Goal: Navigation & Orientation: Understand site structure

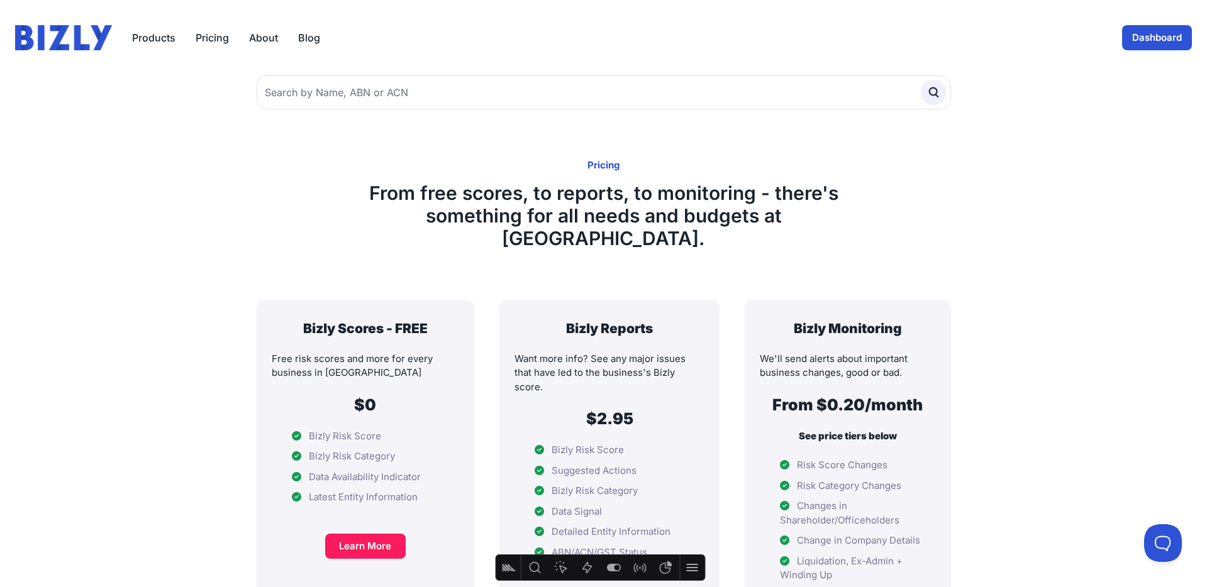
click at [62, 37] on img at bounding box center [63, 37] width 97 height 25
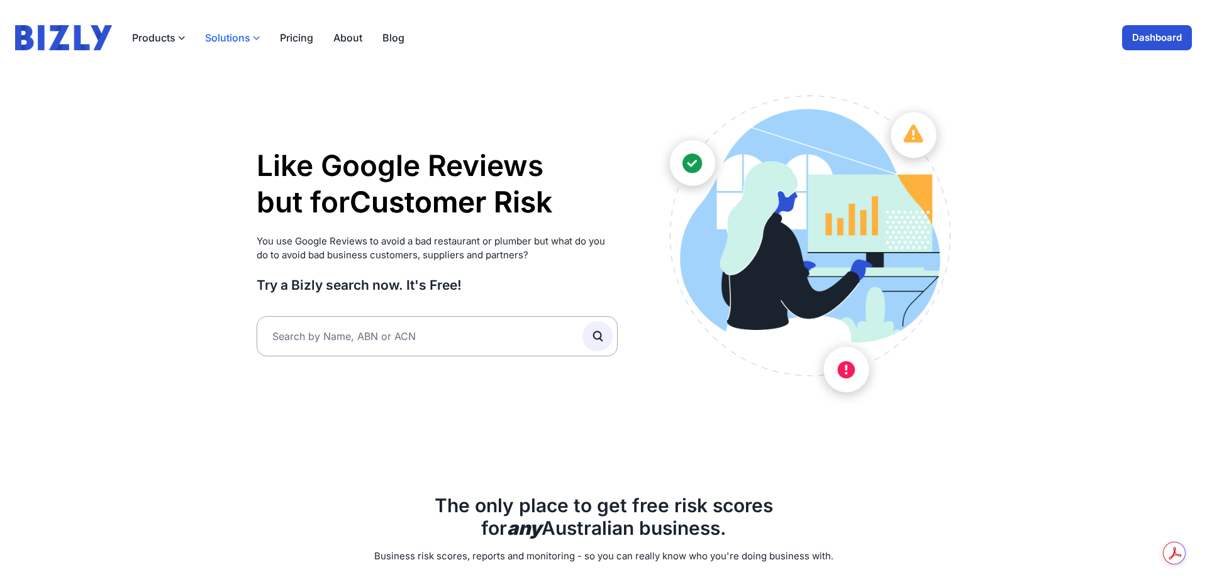
click at [233, 38] on button "Solutions" at bounding box center [232, 37] width 55 height 15
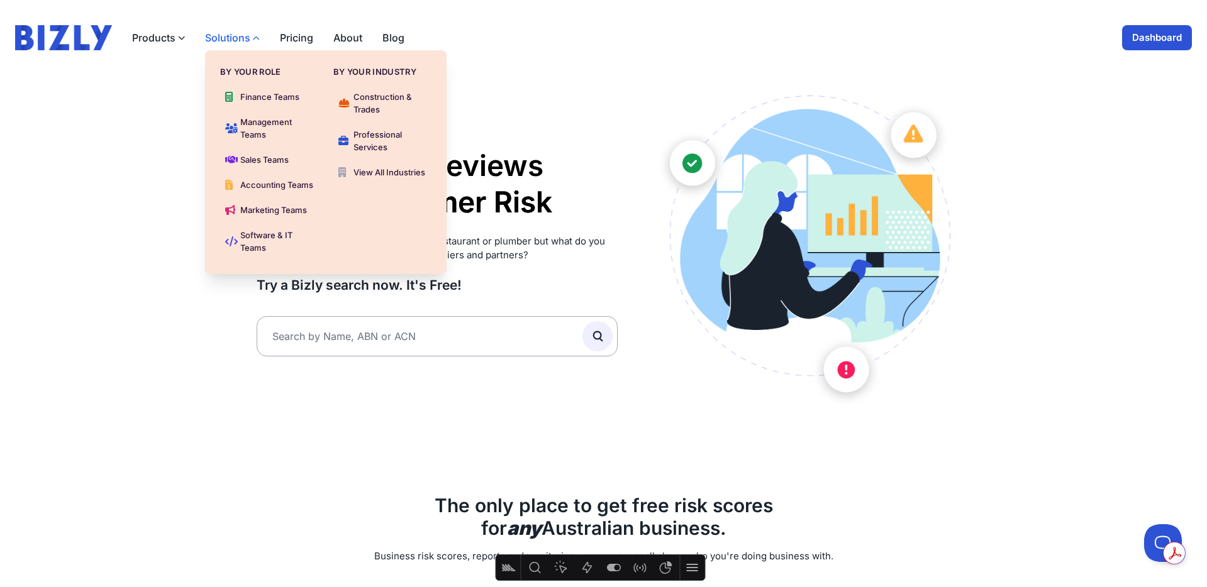
click at [231, 36] on button "Solutions" at bounding box center [232, 37] width 55 height 15
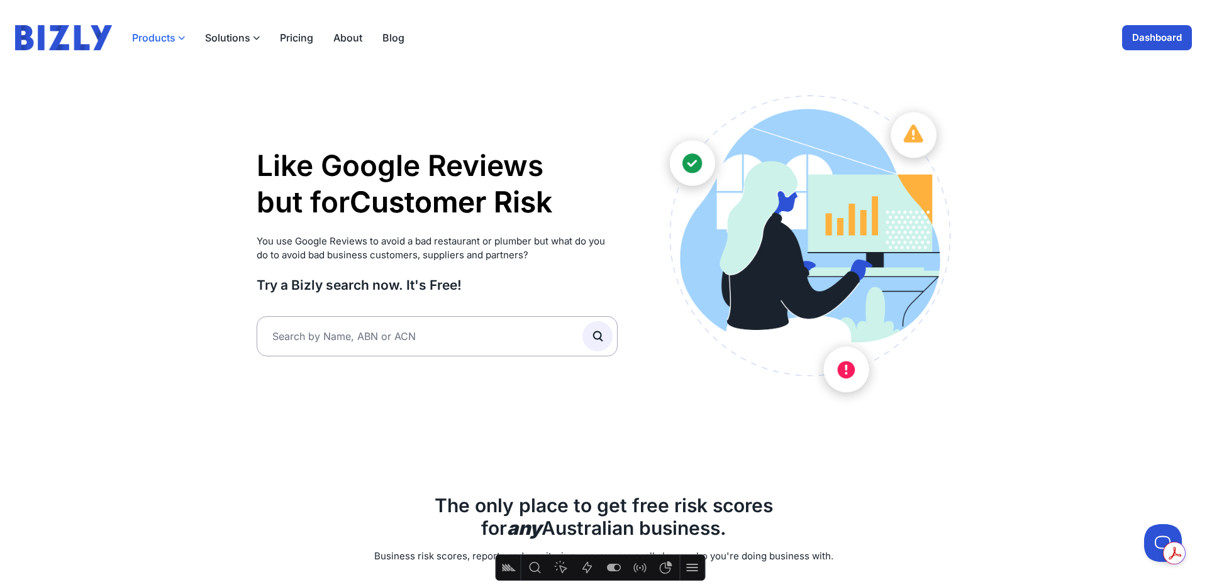
click at [172, 38] on button "Products" at bounding box center [158, 37] width 53 height 15
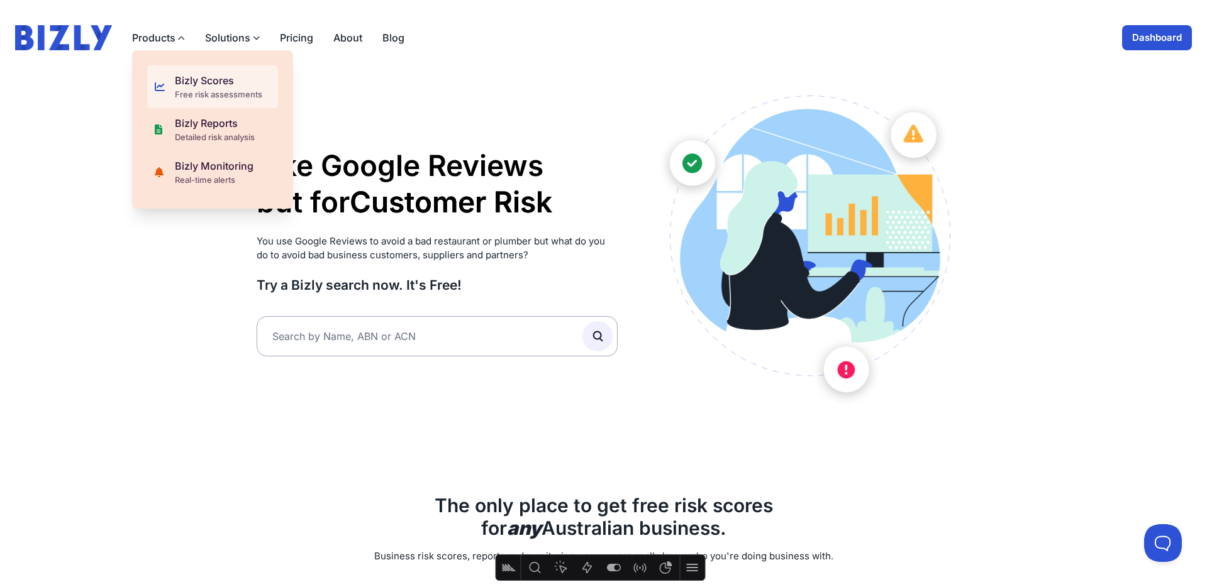
scroll to position [8, 0]
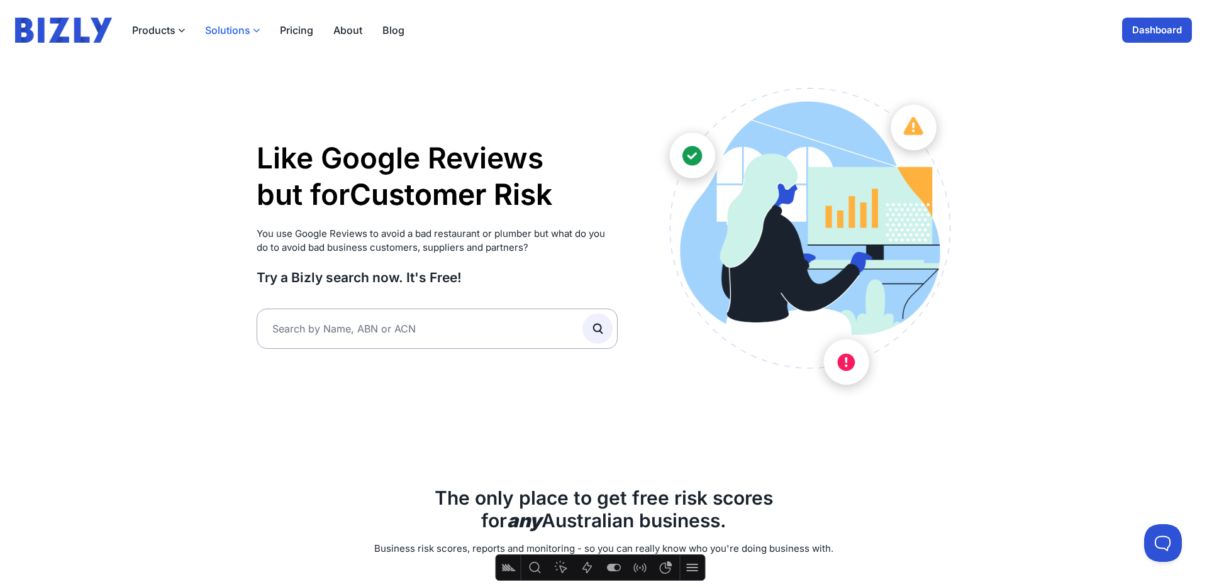
click at [245, 28] on button "Solutions" at bounding box center [232, 30] width 55 height 15
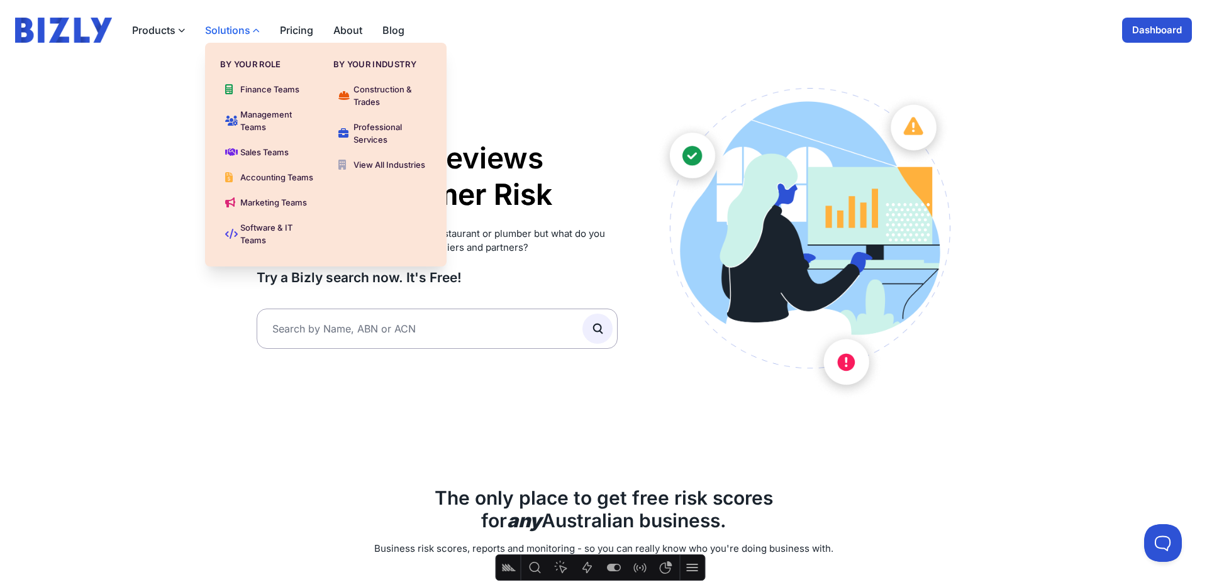
click at [245, 28] on button "Solutions" at bounding box center [232, 30] width 55 height 15
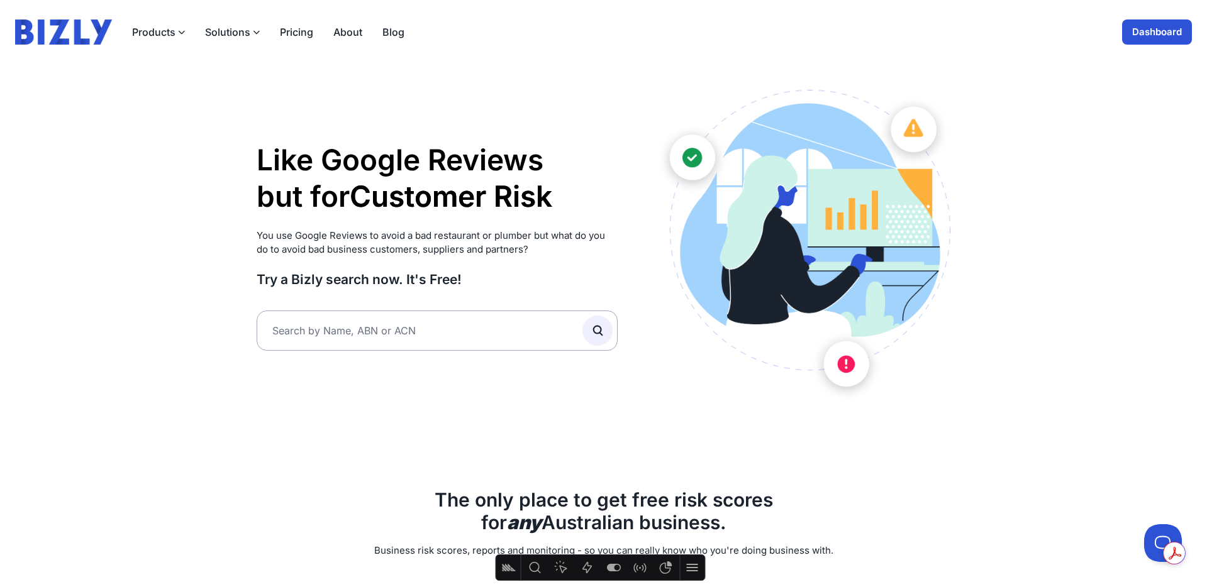
scroll to position [5, 0]
click at [250, 30] on button "Solutions" at bounding box center [232, 32] width 55 height 15
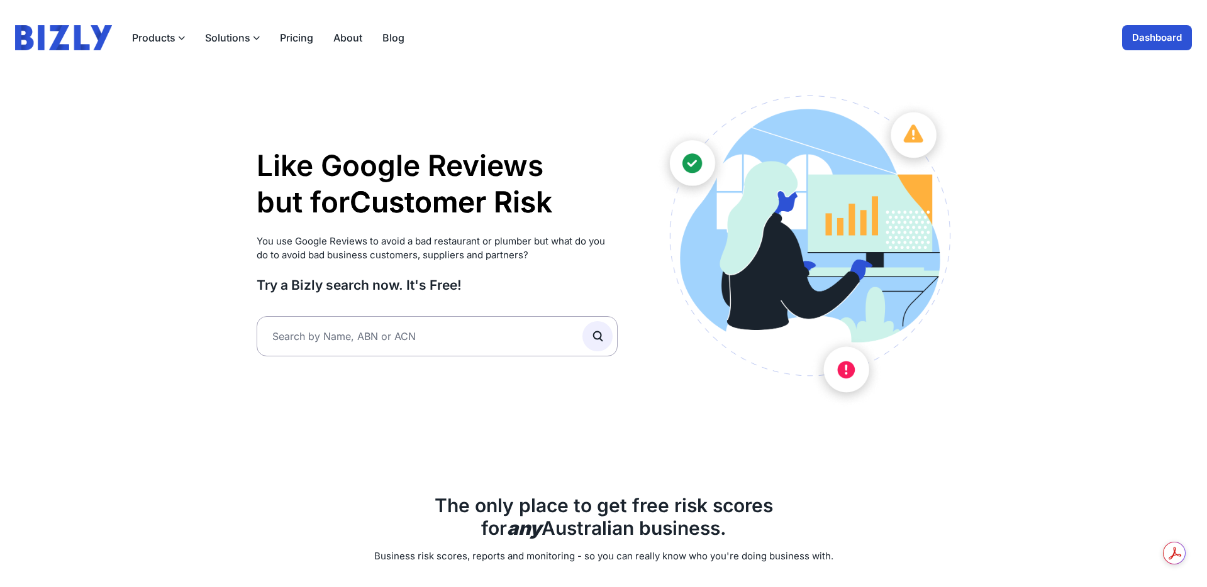
scroll to position [5, 0]
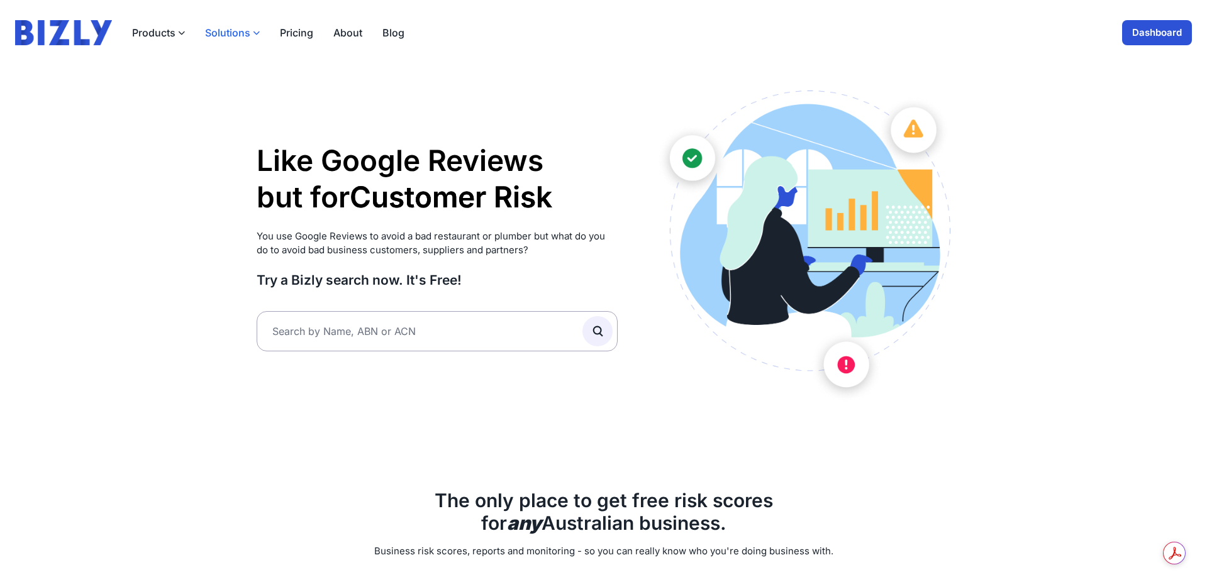
click at [250, 33] on button "Solutions" at bounding box center [232, 32] width 55 height 15
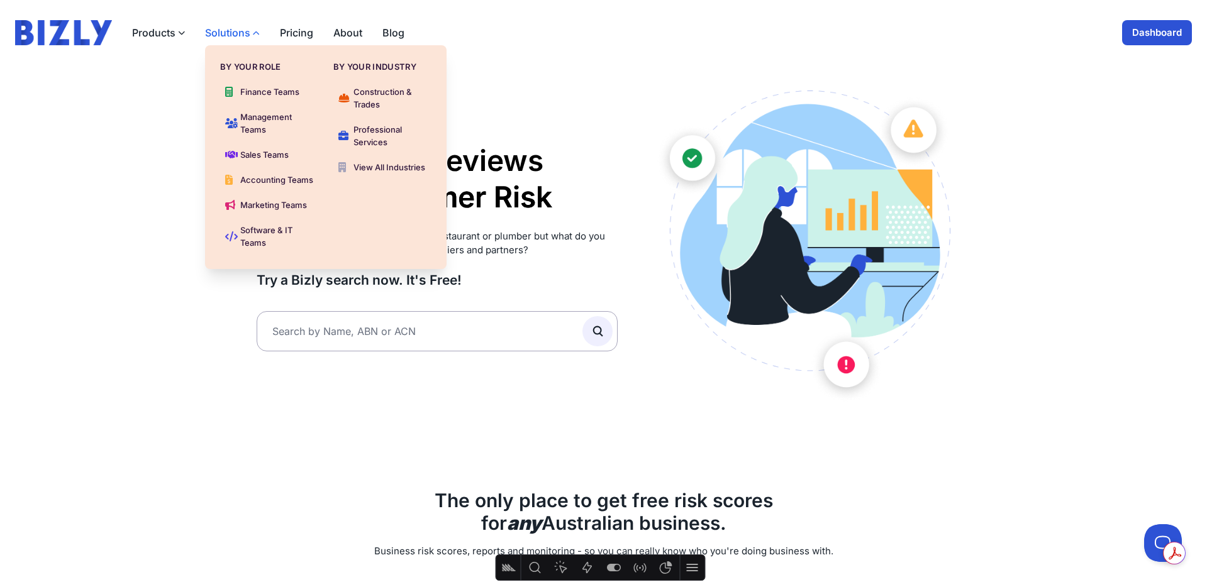
scroll to position [0, 0]
click at [250, 33] on button "Solutions" at bounding box center [232, 32] width 55 height 15
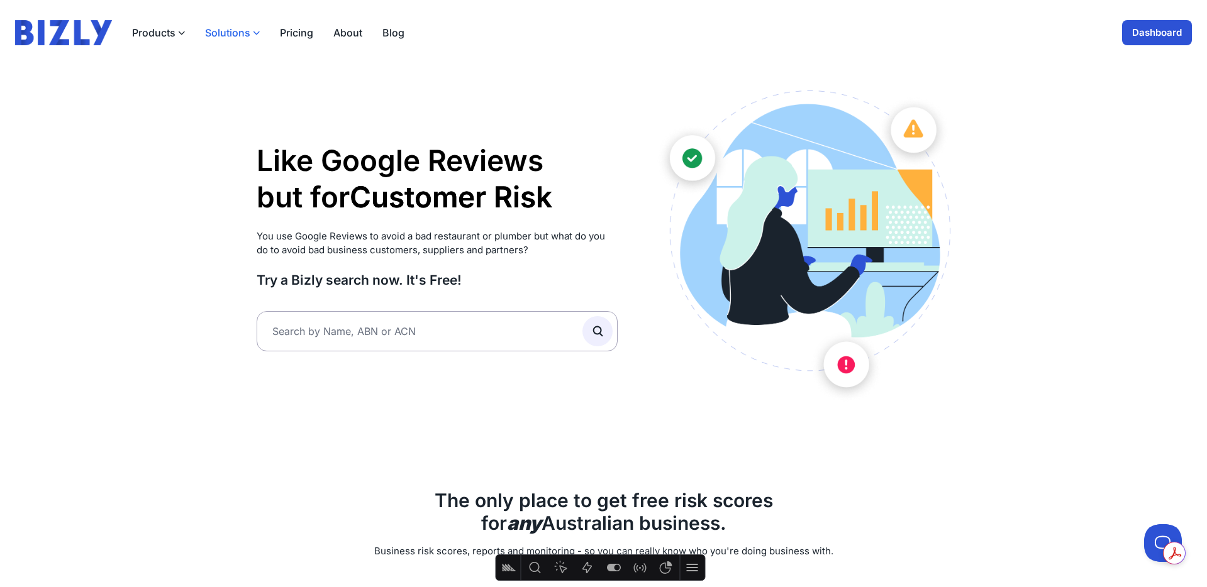
click at [249, 32] on button "Solutions" at bounding box center [232, 32] width 55 height 15
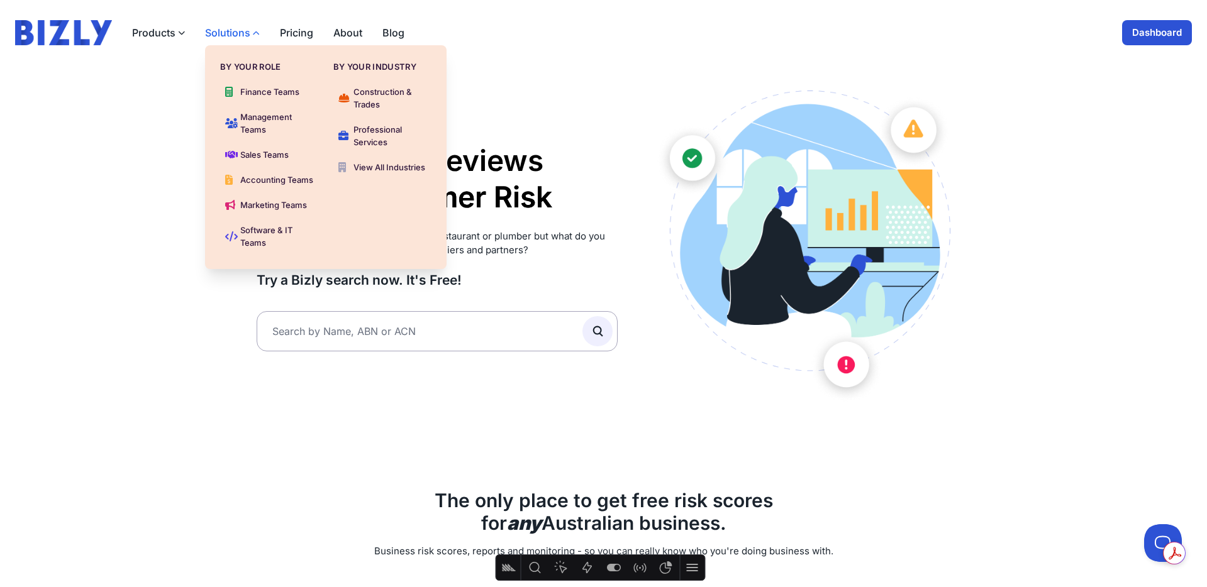
click at [249, 31] on button "Solutions" at bounding box center [232, 32] width 55 height 15
